Goal: Information Seeking & Learning: Compare options

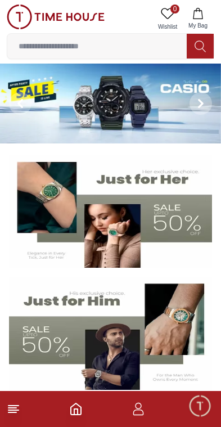
click at [82, 100] on img at bounding box center [110, 104] width 221 height 80
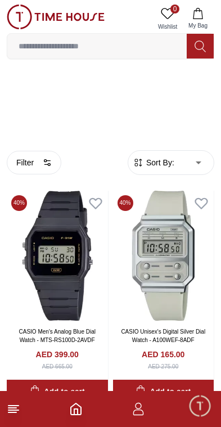
scroll to position [12, 0]
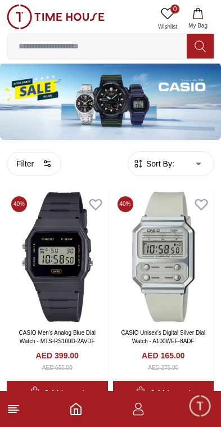
click at [42, 160] on button "Filter" at bounding box center [34, 164] width 55 height 24
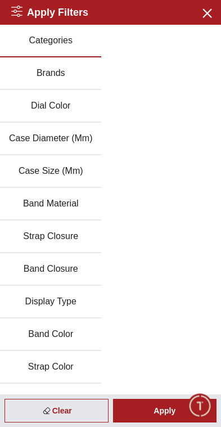
click at [35, 77] on button "Brands" at bounding box center [50, 73] width 101 height 33
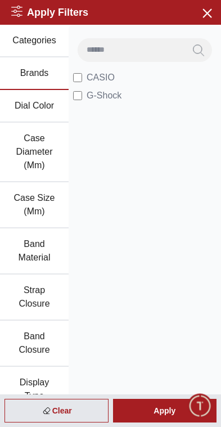
click at [206, 14] on icon "button" at bounding box center [207, 13] width 14 height 14
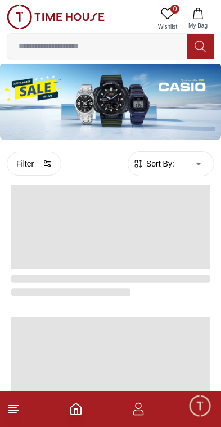
click at [43, 49] on input at bounding box center [97, 46] width 180 height 23
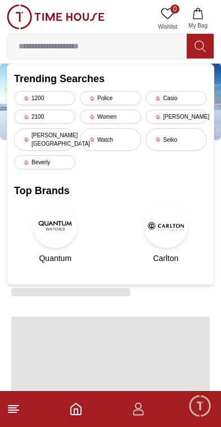
scroll to position [0, 0]
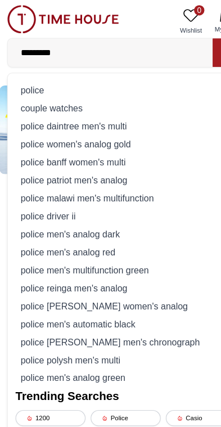
type input "*********"
click at [25, 81] on div "police" at bounding box center [110, 79] width 193 height 16
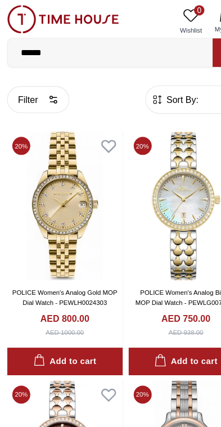
click at [46, 87] on icon "button" at bounding box center [47, 87] width 9 height 9
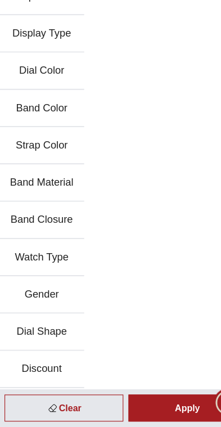
scroll to position [146, 0]
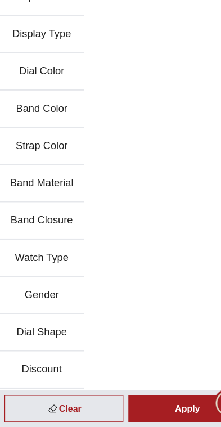
click at [51, 296] on button "Gender" at bounding box center [37, 312] width 74 height 33
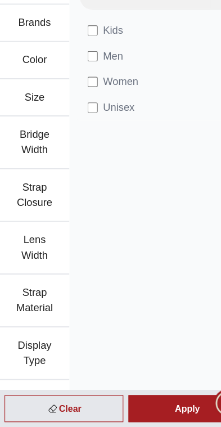
scroll to position [0, 0]
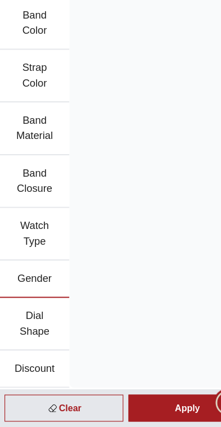
scroll to position [368, 0]
click at [140, 399] on div "Apply" at bounding box center [165, 411] width 104 height 24
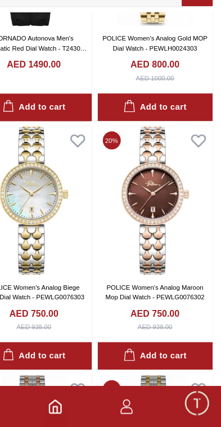
scroll to position [605, 0]
click at [184, 390] on span "Minimize live chat window" at bounding box center [200, 406] width 33 height 33
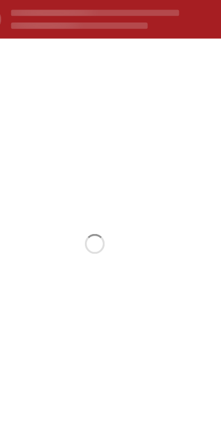
scroll to position [193, 0]
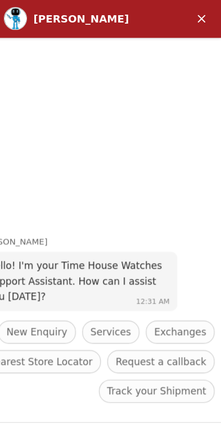
click at [177, 17] on em "Minimize" at bounding box center [173, 16] width 23 height 23
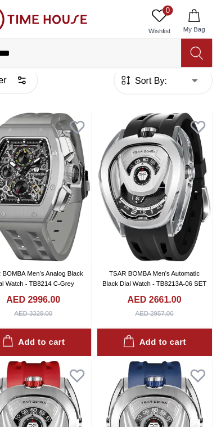
scroll to position [0, 0]
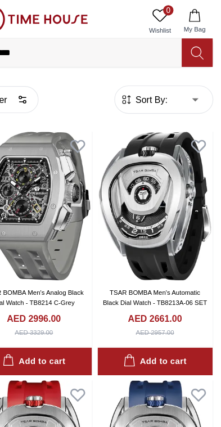
click at [182, 16] on button "My Bag" at bounding box center [198, 19] width 33 height 29
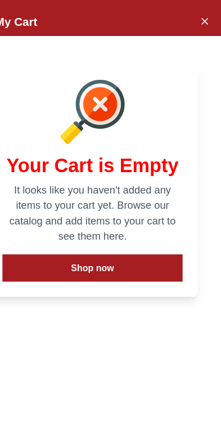
click at [202, 18] on icon "Close Account" at bounding box center [206, 18] width 9 height 14
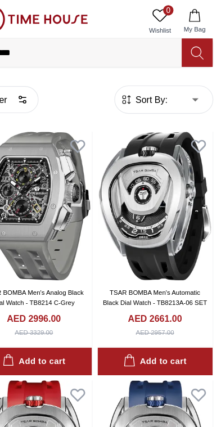
click at [171, 10] on span "0" at bounding box center [175, 9] width 9 height 9
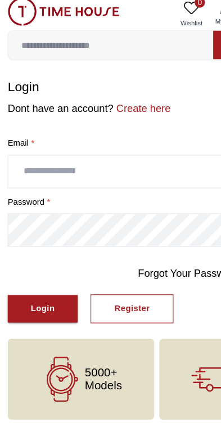
click at [101, 147] on input "text" at bounding box center [110, 157] width 207 height 28
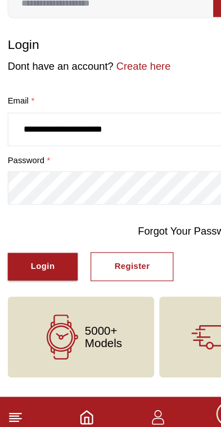
type input "**********"
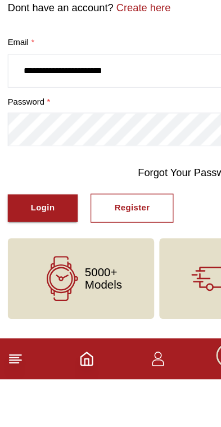
click at [47, 271] on div "Login" at bounding box center [37, 277] width 21 height 13
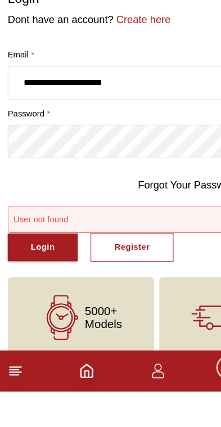
scroll to position [14, 0]
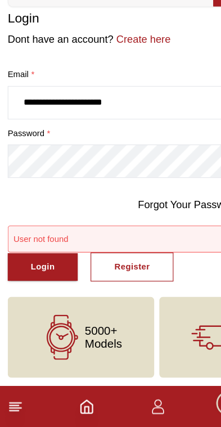
click at [48, 280] on div "Login" at bounding box center [37, 286] width 21 height 13
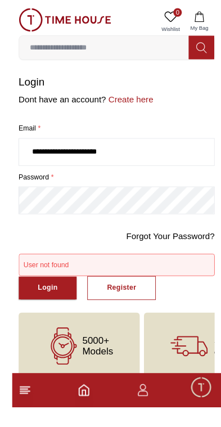
scroll to position [15, 0]
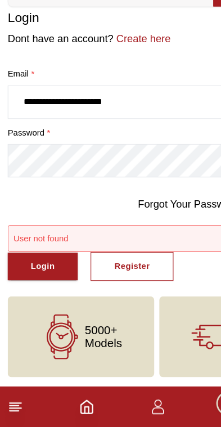
click at [39, 280] on div "Login" at bounding box center [37, 286] width 21 height 13
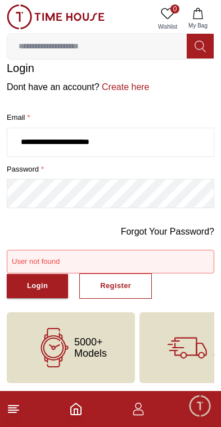
click at [81, 414] on icon "Home" at bounding box center [76, 409] width 10 height 11
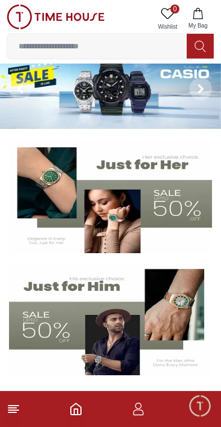
click at [144, 413] on icon "button" at bounding box center [138, 413] width 11 height 6
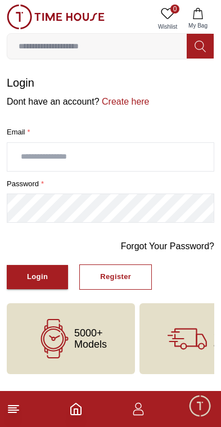
click at [8, 408] on icon at bounding box center [14, 410] width 14 height 14
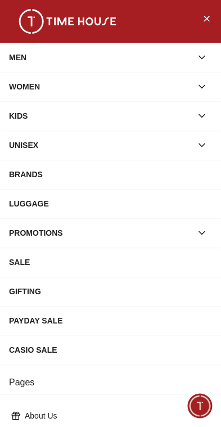
click at [154, 56] on div "MEN" at bounding box center [100, 57] width 183 height 20
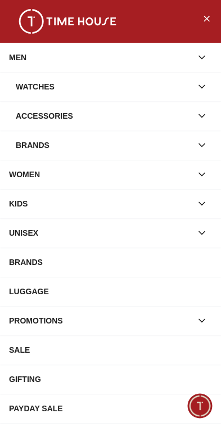
click at [121, 84] on div "Watches" at bounding box center [104, 87] width 176 height 20
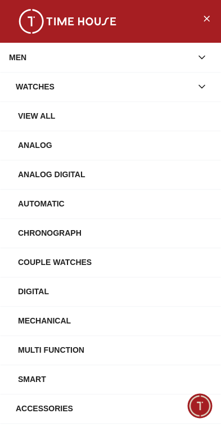
click at [73, 203] on div "Automatic" at bounding box center [115, 204] width 194 height 20
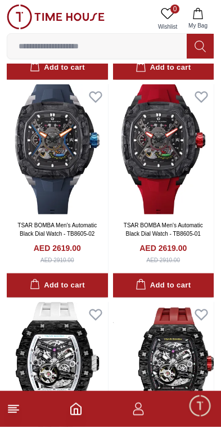
scroll to position [1338, 0]
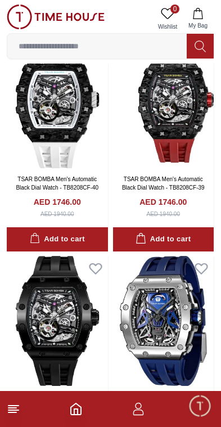
scroll to position [1601, 0]
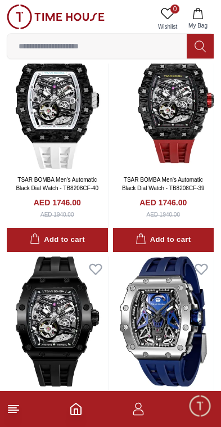
click at [17, 415] on icon at bounding box center [14, 410] width 14 height 14
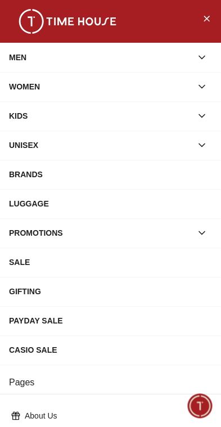
click at [202, 59] on icon "button" at bounding box center [202, 57] width 6 height 3
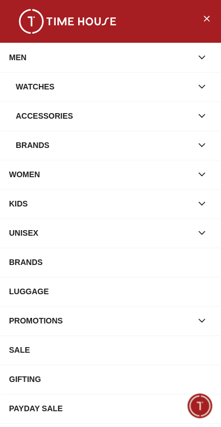
click at [210, 86] on button "button" at bounding box center [202, 87] width 20 height 20
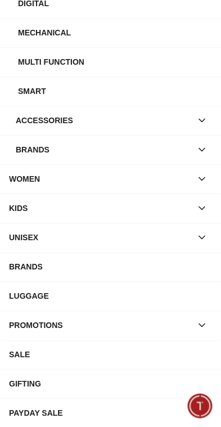
scroll to position [292, 0]
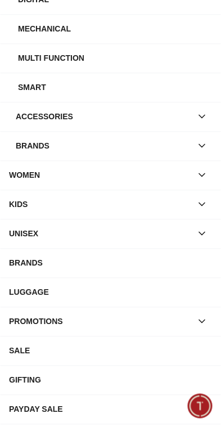
click at [194, 265] on div "BRANDS" at bounding box center [110, 263] width 203 height 20
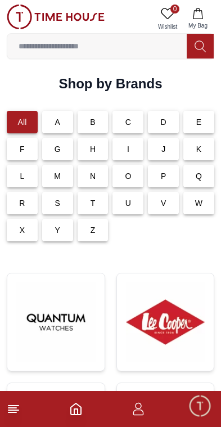
click at [163, 181] on p "P" at bounding box center [164, 176] width 6 height 11
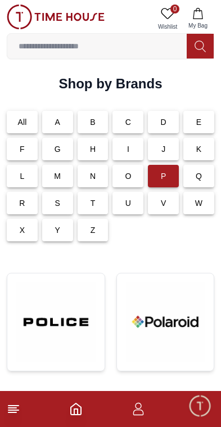
click at [162, 175] on p "P" at bounding box center [164, 176] width 6 height 11
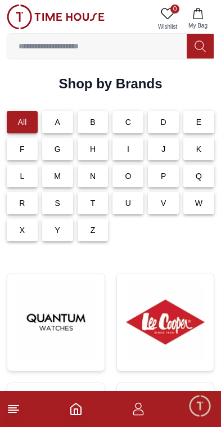
click at [168, 175] on div "P" at bounding box center [163, 176] width 31 height 23
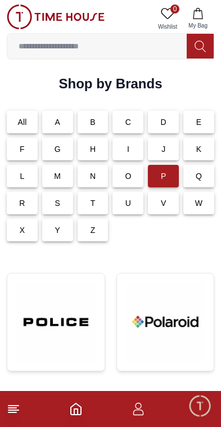
click at [155, 44] on input at bounding box center [97, 46] width 180 height 23
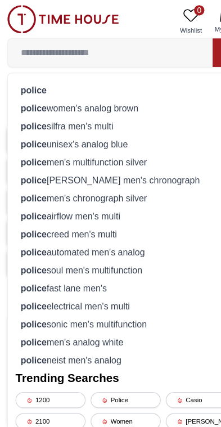
click at [50, 79] on div "police" at bounding box center [110, 79] width 193 height 16
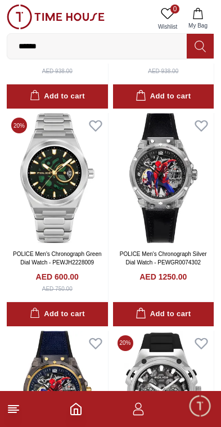
scroll to position [2833, 0]
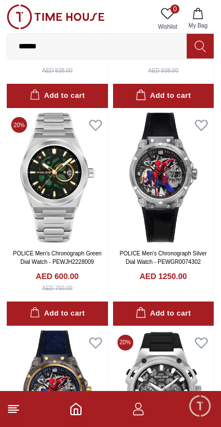
click at [17, 414] on icon at bounding box center [14, 410] width 14 height 14
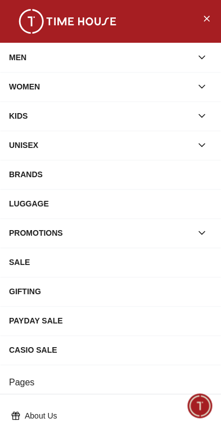
click at [202, 57] on icon "button" at bounding box center [201, 57] width 11 height 11
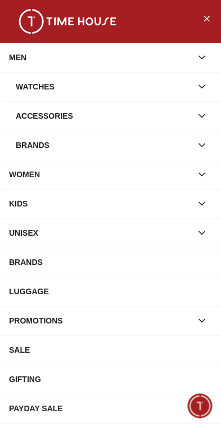
click at [144, 91] on div "Watches" at bounding box center [104, 87] width 176 height 20
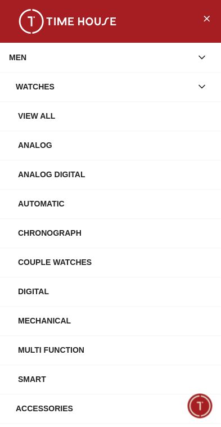
click at [91, 200] on div "Automatic" at bounding box center [115, 204] width 194 height 20
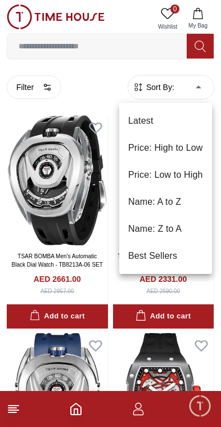
click at [196, 87] on div at bounding box center [110, 213] width 221 height 427
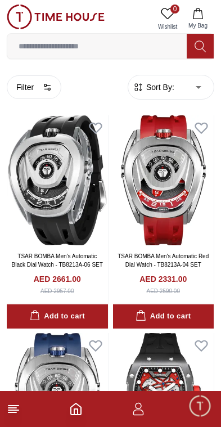
click at [51, 88] on icon "button" at bounding box center [47, 87] width 9 height 9
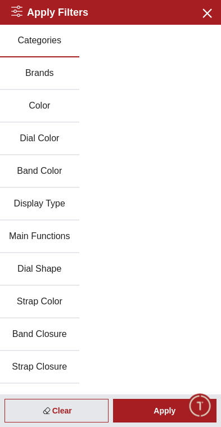
click at [56, 305] on button "Strap Color" at bounding box center [39, 302] width 79 height 33
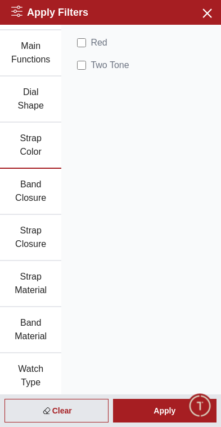
scroll to position [234, 0]
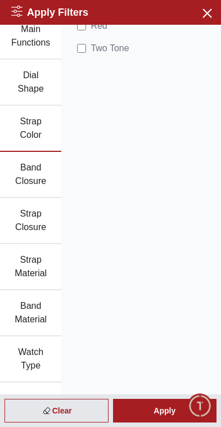
click at [41, 273] on button "Strap Material" at bounding box center [30, 267] width 61 height 46
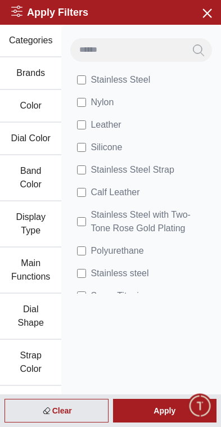
scroll to position [0, 0]
click at [96, 121] on span "Leather" at bounding box center [106, 125] width 30 height 14
click at [157, 409] on div "Apply" at bounding box center [165, 411] width 104 height 24
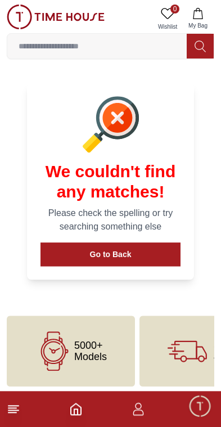
scroll to position [51, 0]
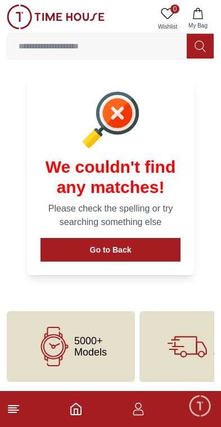
click at [16, 406] on line at bounding box center [13, 406] width 10 height 0
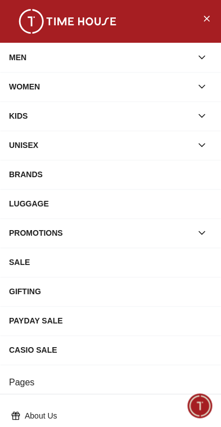
click at [203, 18] on icon "Close Menu" at bounding box center [206, 18] width 9 height 14
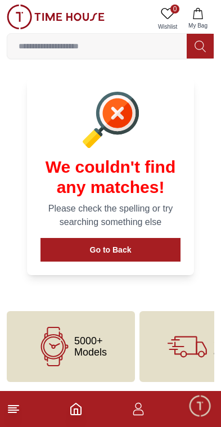
click at [141, 415] on icon "button" at bounding box center [138, 413] width 11 height 6
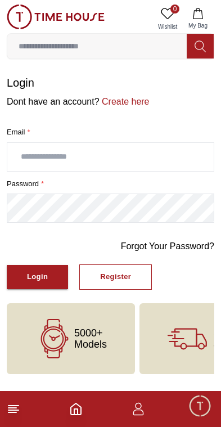
click at [81, 407] on icon "Home" at bounding box center [76, 409] width 10 height 11
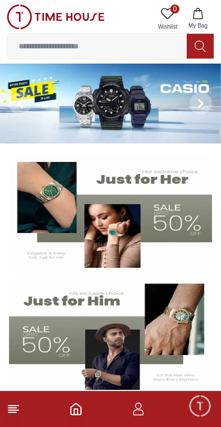
click at [145, 49] on input at bounding box center [97, 46] width 180 height 23
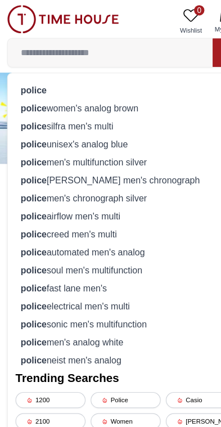
click at [25, 82] on strong "police" at bounding box center [30, 78] width 23 height 9
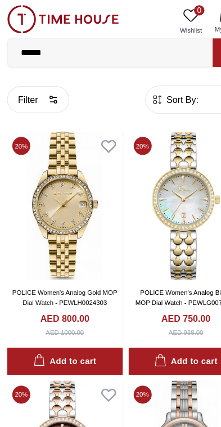
click at [32, 92] on button "Filter" at bounding box center [34, 87] width 55 height 24
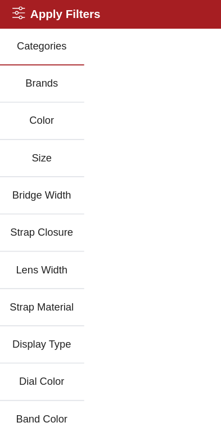
click at [29, 40] on button "Categories" at bounding box center [37, 41] width 74 height 33
click at [23, 78] on button "Brands" at bounding box center [37, 73] width 74 height 33
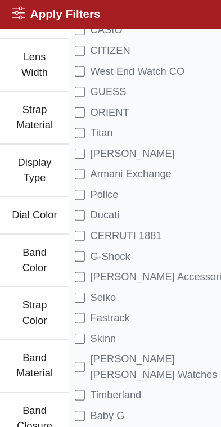
scroll to position [208, 0]
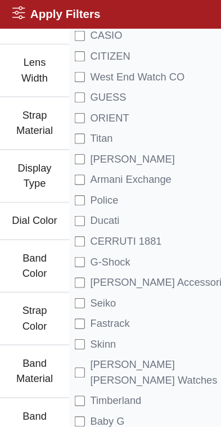
click at [19, 114] on button "Strap Material" at bounding box center [30, 109] width 61 height 46
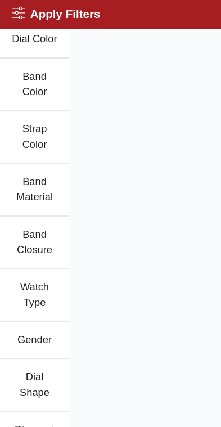
scroll to position [368, 0]
click at [28, 257] on button "Watch Type" at bounding box center [30, 259] width 61 height 46
click at [29, 303] on button "Gender" at bounding box center [30, 298] width 61 height 33
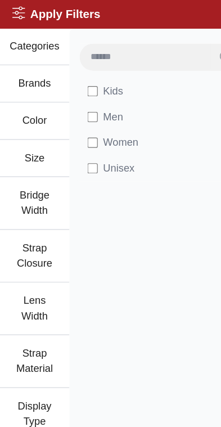
scroll to position [0, 0]
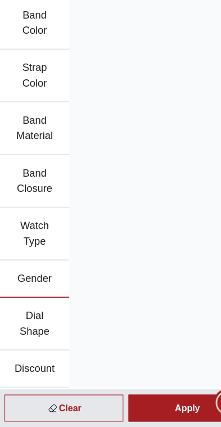
scroll to position [50, 0]
click at [40, 315] on button "Dial Shape" at bounding box center [30, 338] width 61 height 46
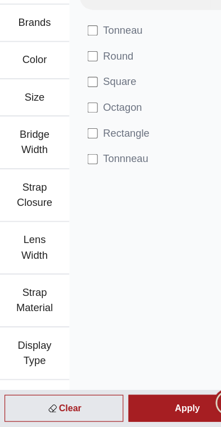
scroll to position [0, 0]
click at [148, 399] on div "Apply" at bounding box center [165, 411] width 104 height 24
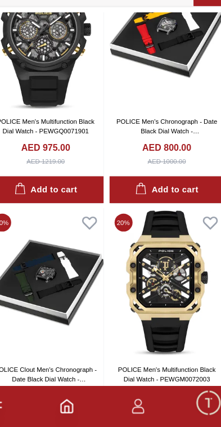
scroll to position [3363, 0]
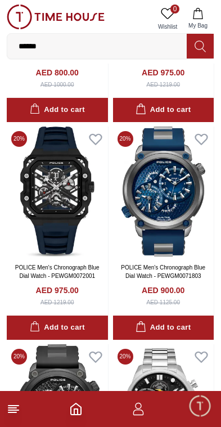
scroll to position [3688, 0]
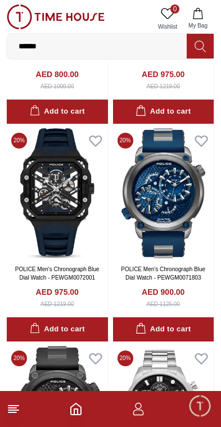
click at [7, 407] on icon at bounding box center [14, 410] width 14 height 14
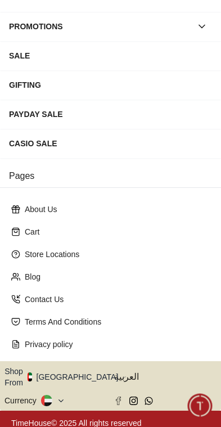
scroll to position [206, 0]
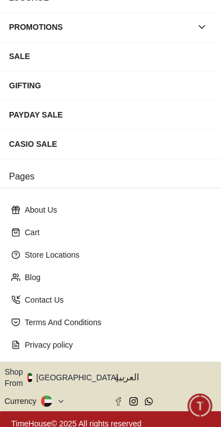
click at [123, 376] on icon "button" at bounding box center [125, 378] width 4 height 8
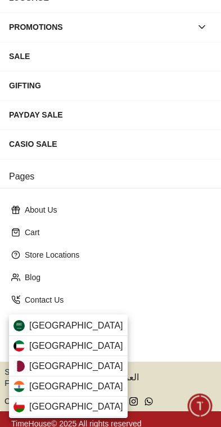
click at [81, 368] on div "[GEOGRAPHIC_DATA]" at bounding box center [68, 366] width 119 height 20
